Goal: Check status: Check status

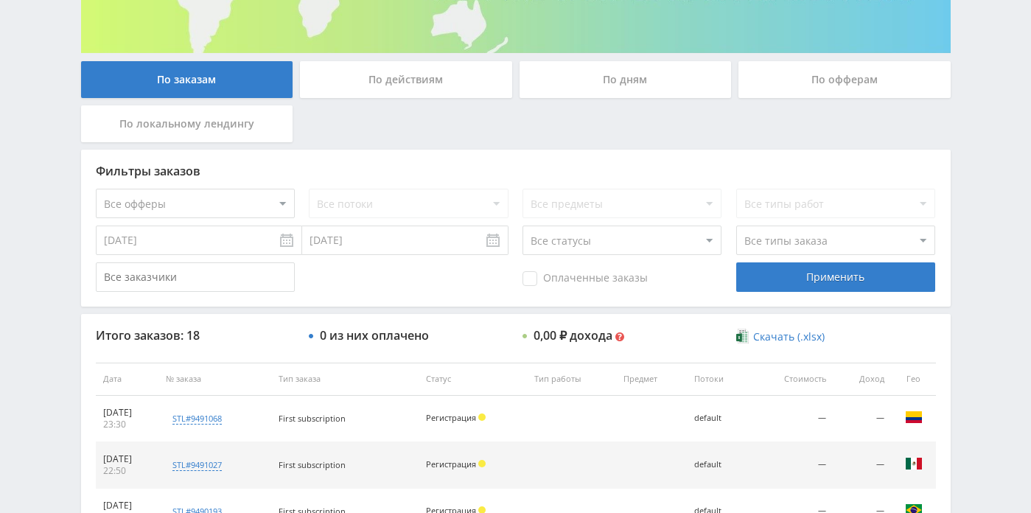
scroll to position [249, 0]
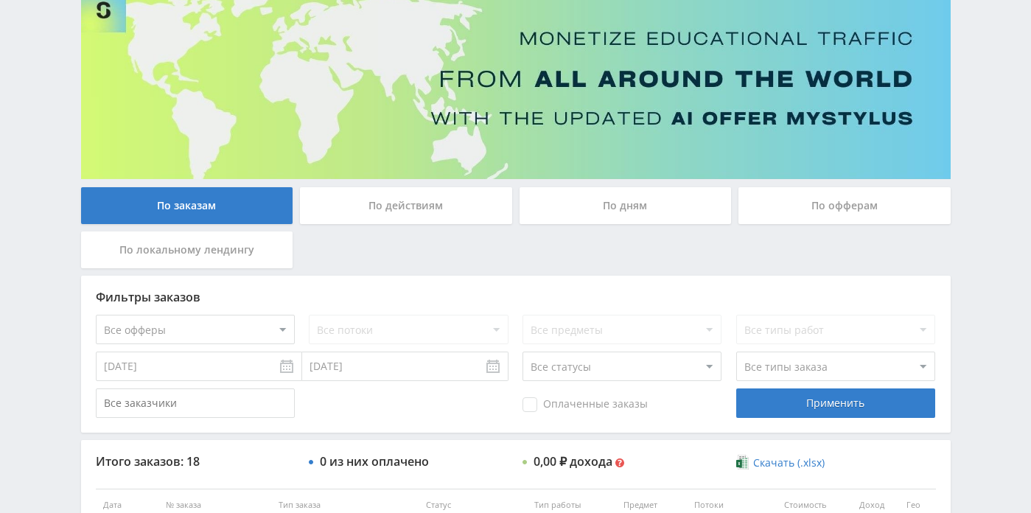
click at [558, 209] on div "По дням" at bounding box center [625, 205] width 212 height 37
click at [0, 0] on input "По дням" at bounding box center [0, 0] width 0 height 0
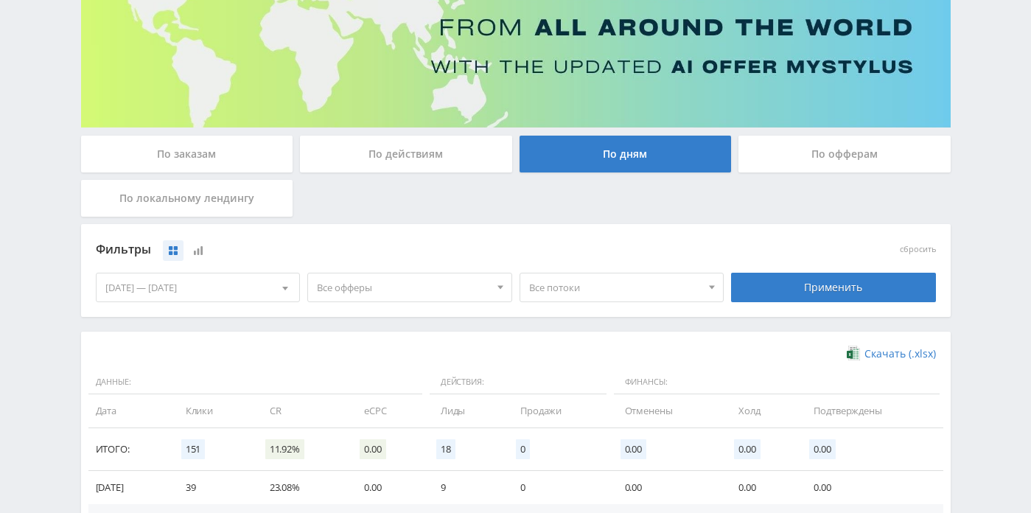
scroll to position [178, 0]
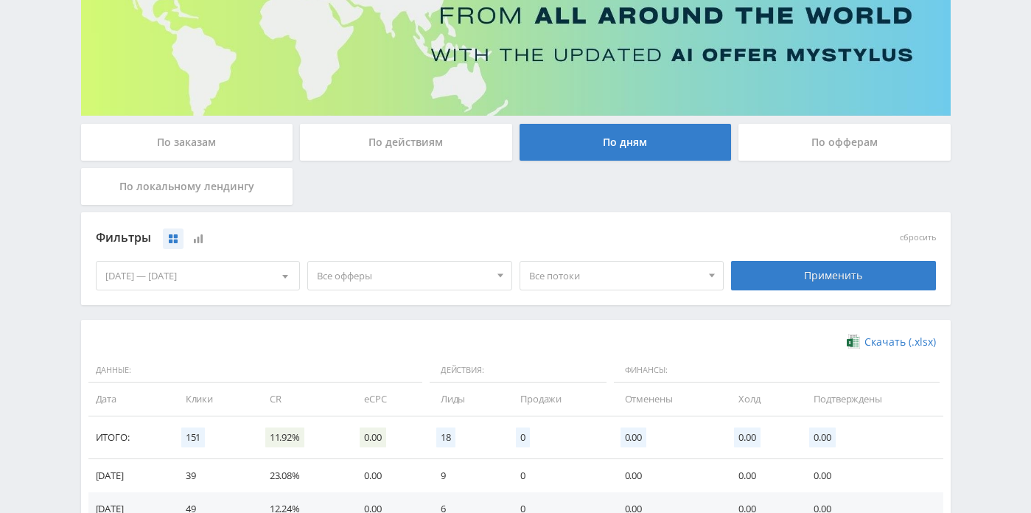
click at [290, 273] on div at bounding box center [285, 276] width 28 height 28
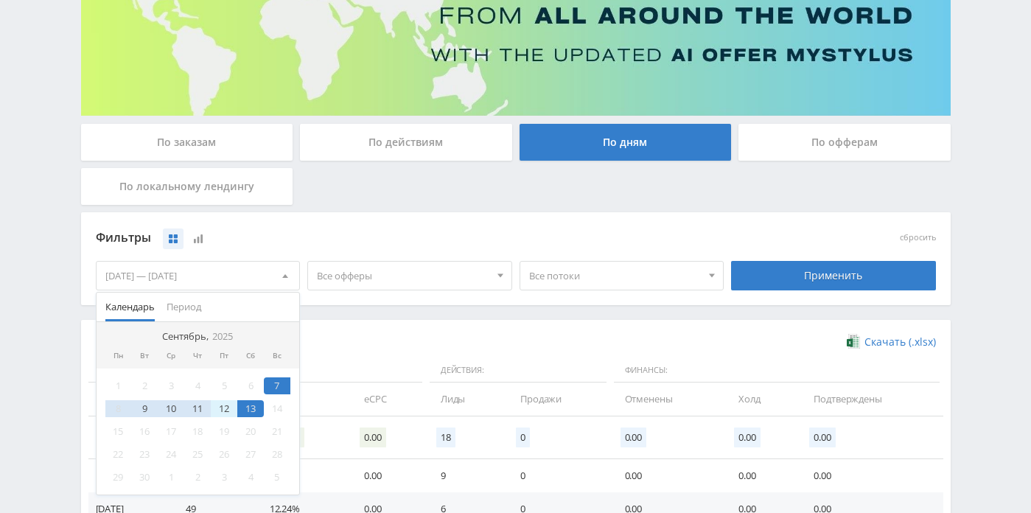
click at [228, 405] on div "12" at bounding box center [224, 408] width 27 height 17
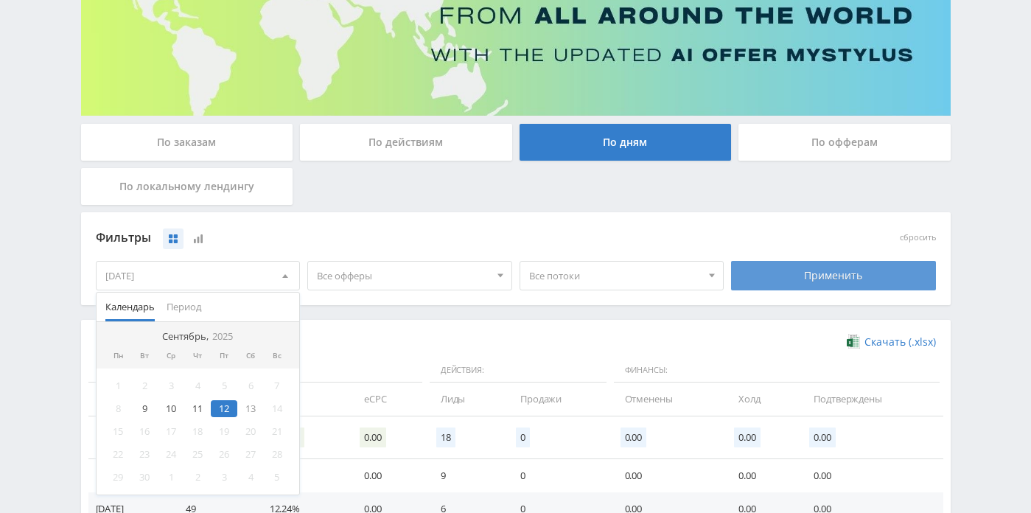
click at [761, 284] on div "Применить" at bounding box center [833, 275] width 205 height 29
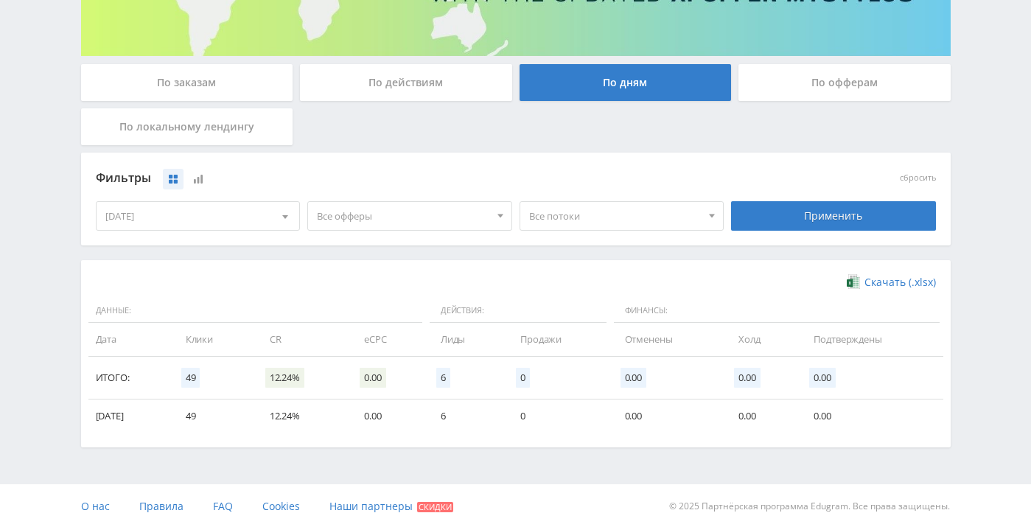
scroll to position [242, 0]
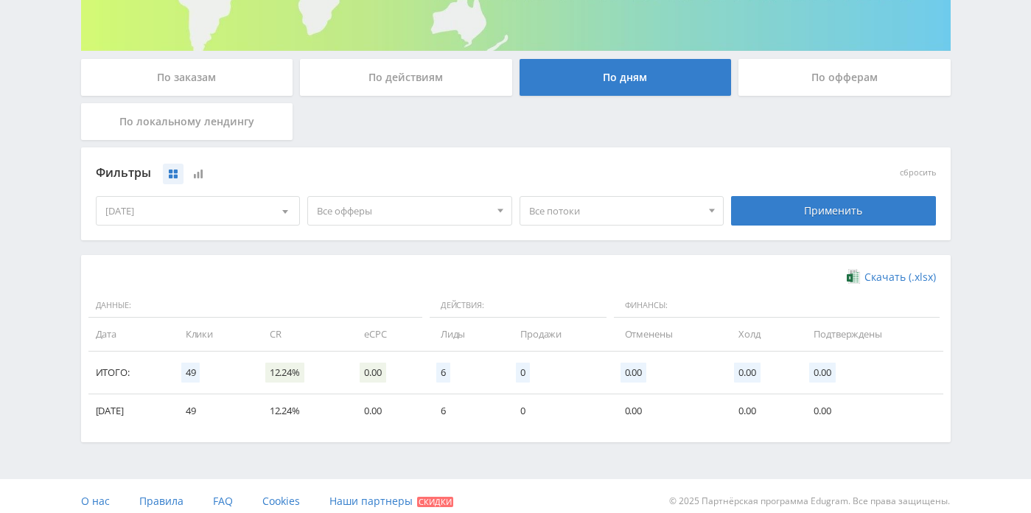
click at [262, 206] on div "[DATE]" at bounding box center [198, 211] width 203 height 28
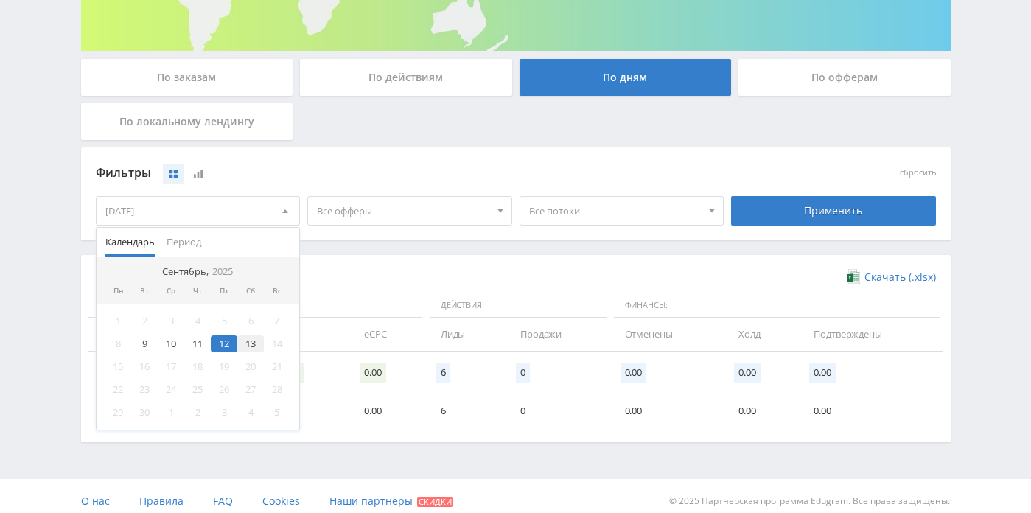
click at [256, 344] on div "13" at bounding box center [250, 343] width 27 height 17
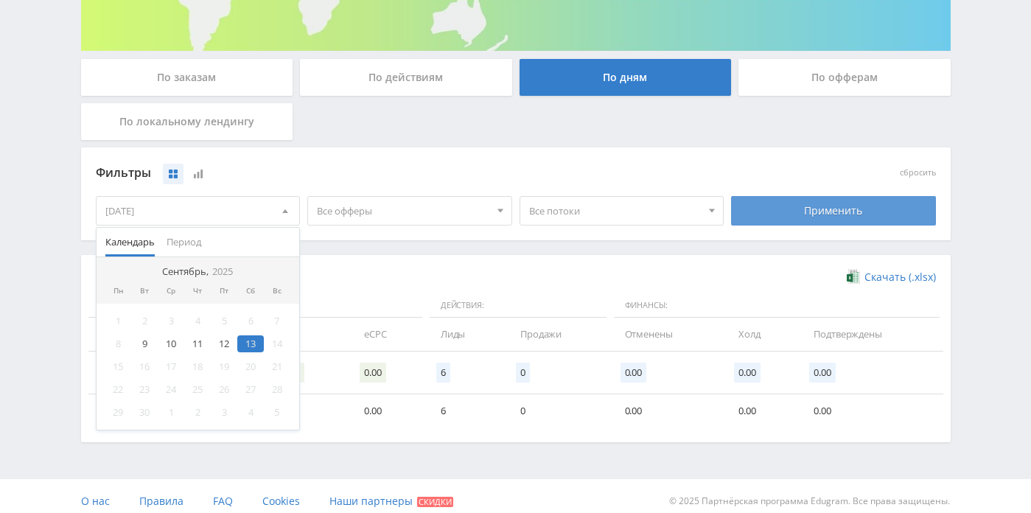
click at [795, 210] on div "Применить" at bounding box center [833, 210] width 205 height 29
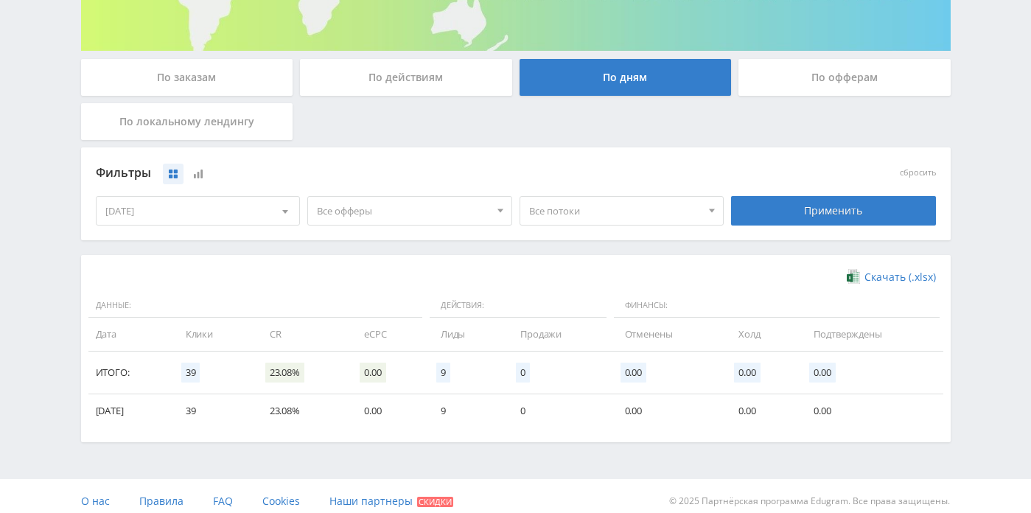
scroll to position [253, 0]
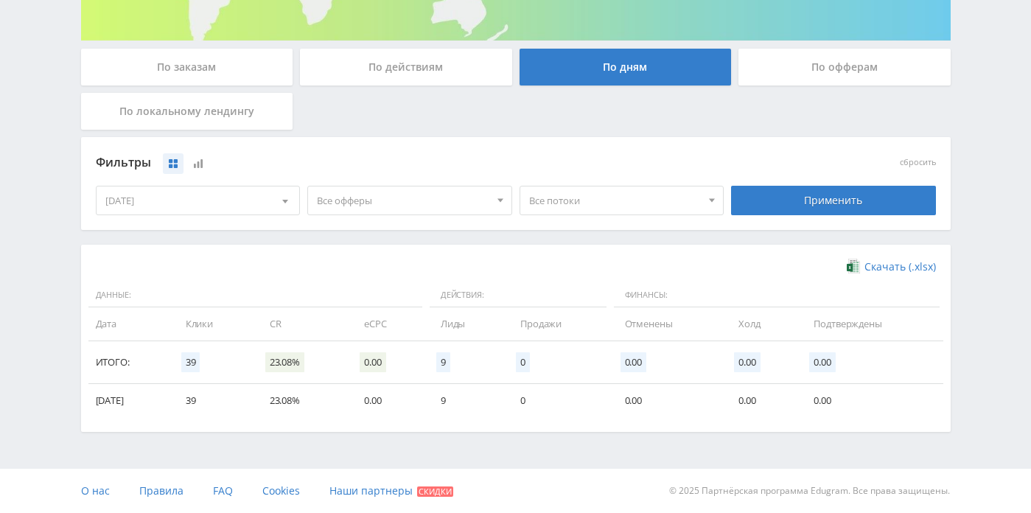
click at [253, 193] on div "[DATE]" at bounding box center [198, 200] width 203 height 28
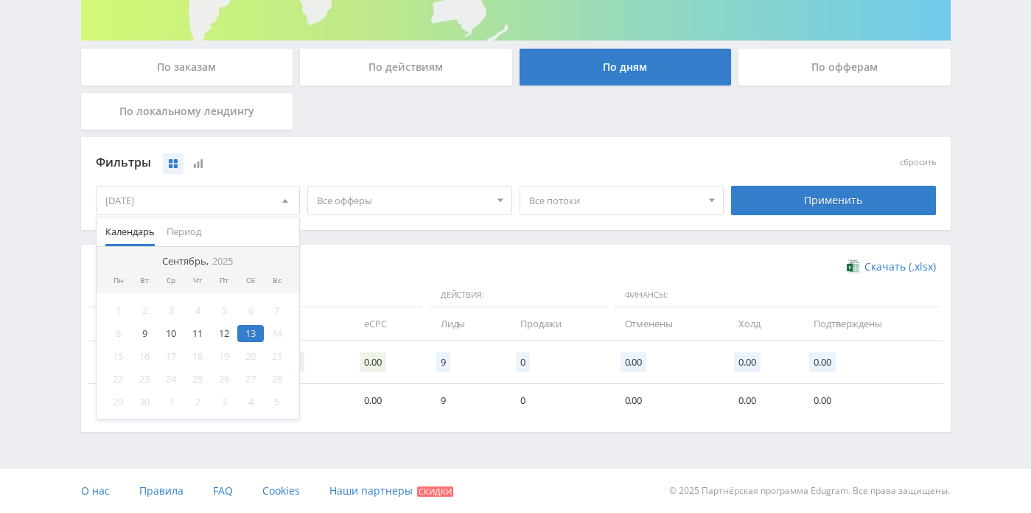
click at [247, 206] on div "[DATE]" at bounding box center [198, 200] width 203 height 28
